Goal: Task Accomplishment & Management: Manage account settings

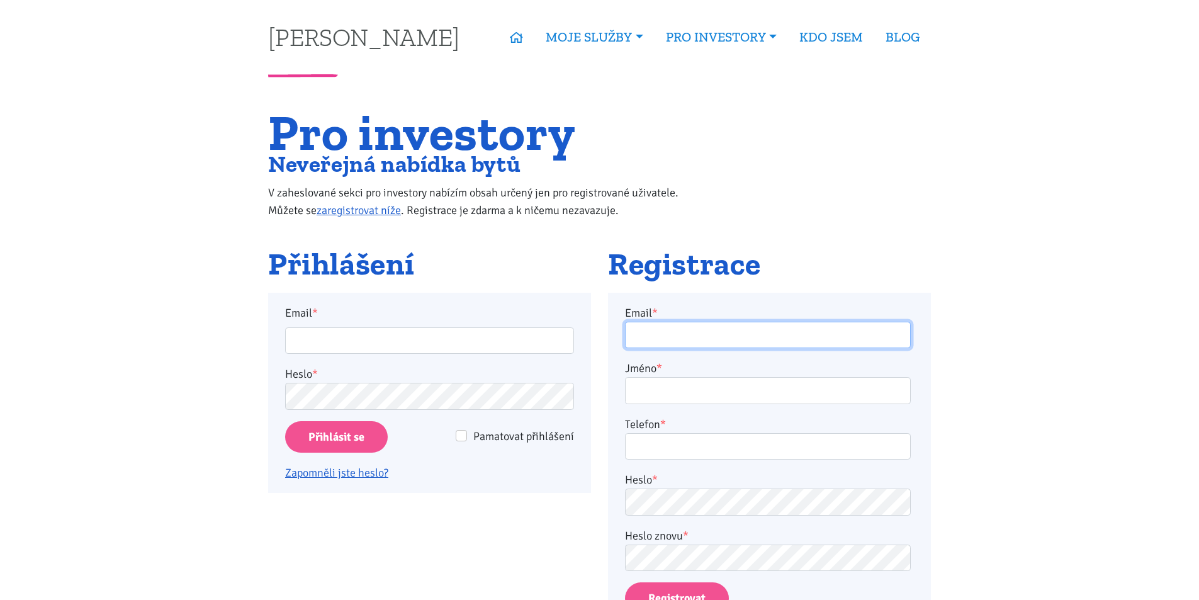
type input "frolikovamarketa@seznam.cz"
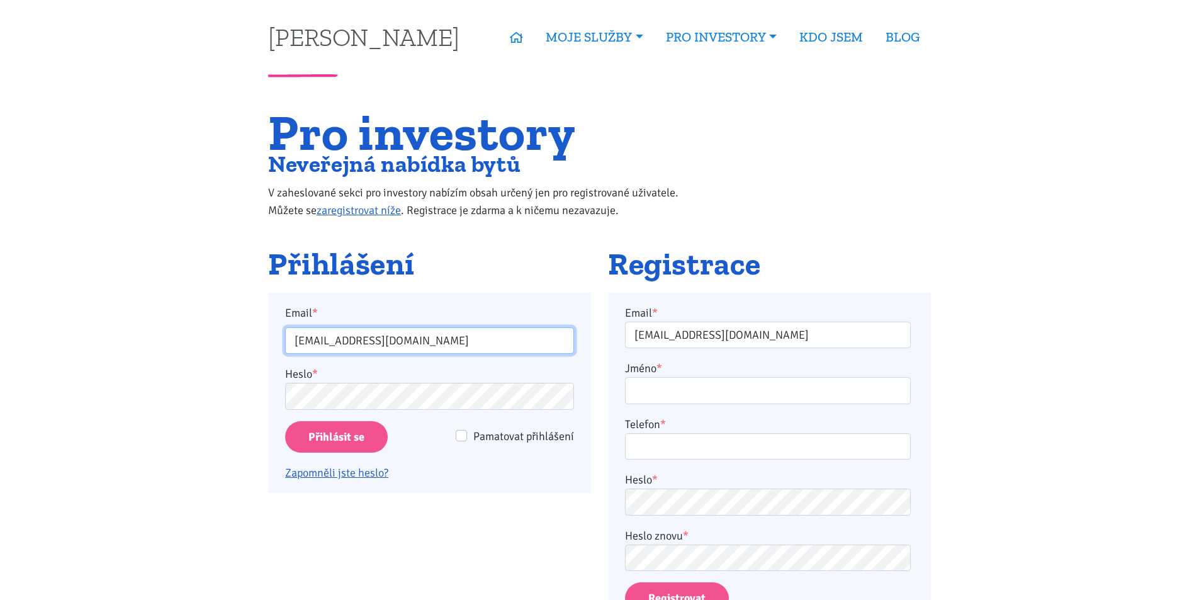
drag, startPoint x: 0, startPoint y: 0, endPoint x: 335, endPoint y: 336, distance: 474.1
click at [337, 336] on input "frolikovamarketa@seznam.cz" at bounding box center [429, 340] width 289 height 27
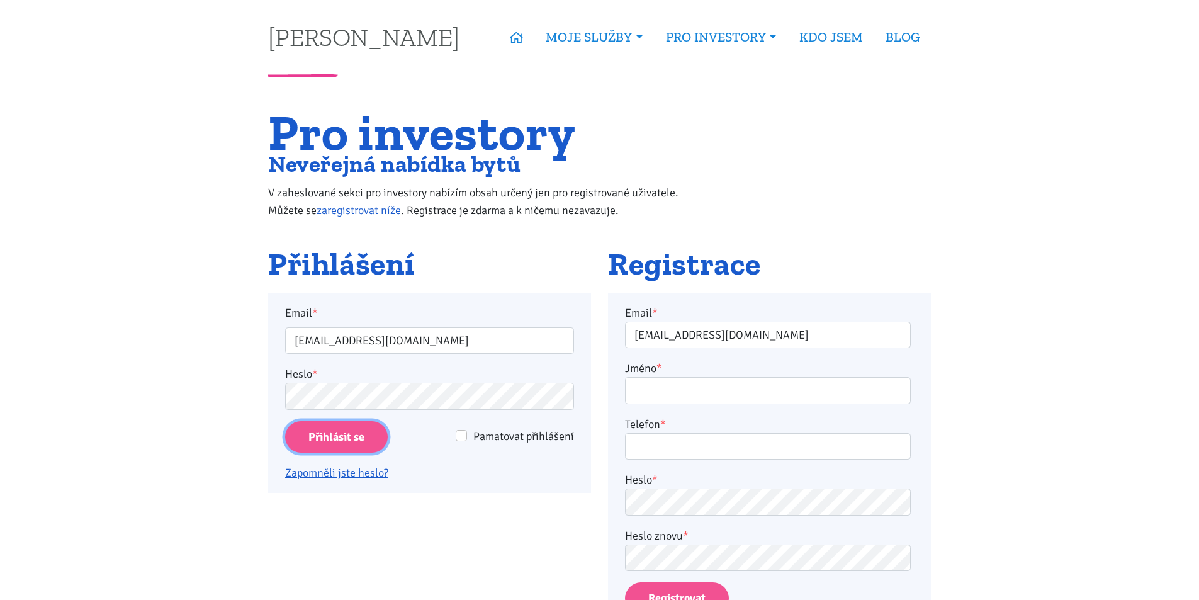
click at [338, 438] on input "Přihlásit se" at bounding box center [336, 437] width 103 height 32
